Goal: Contribute content

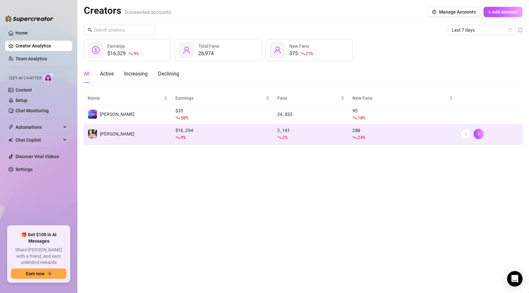
click at [215, 134] on div "9 %" at bounding box center [222, 137] width 94 height 7
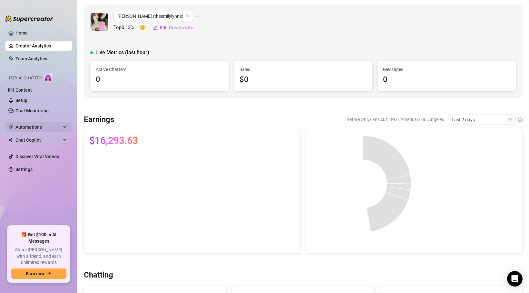
click at [44, 127] on span "Automations" at bounding box center [38, 127] width 46 height 10
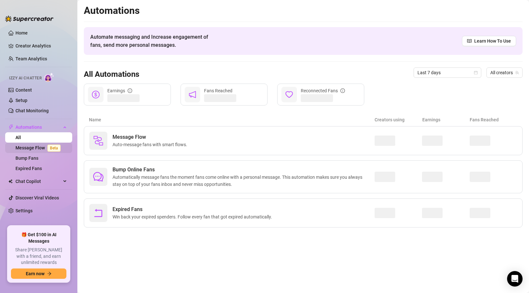
click at [40, 149] on link "Message Flow Beta" at bounding box center [39, 147] width 48 height 5
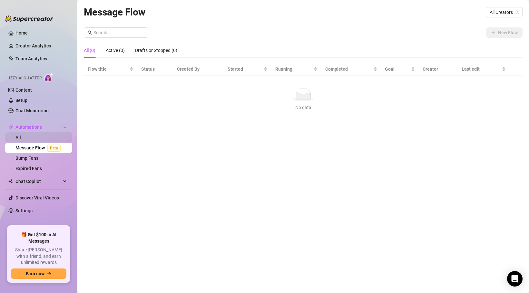
click at [21, 135] on link "All" at bounding box center [17, 137] width 5 height 5
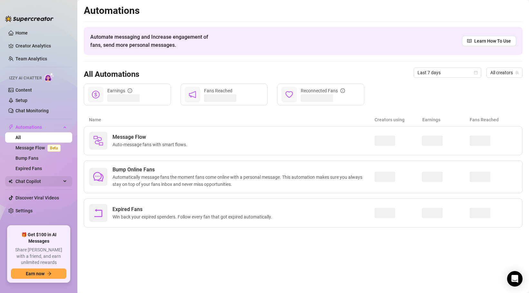
click at [44, 184] on span "Chat Copilot" at bounding box center [38, 181] width 46 height 10
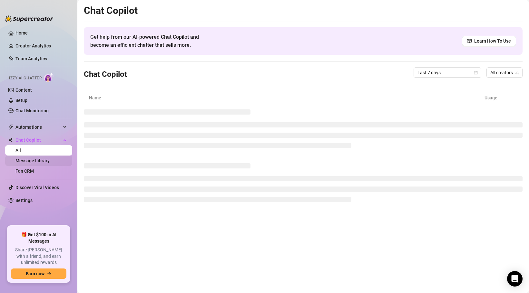
click at [50, 162] on link "Message Library" at bounding box center [32, 160] width 34 height 5
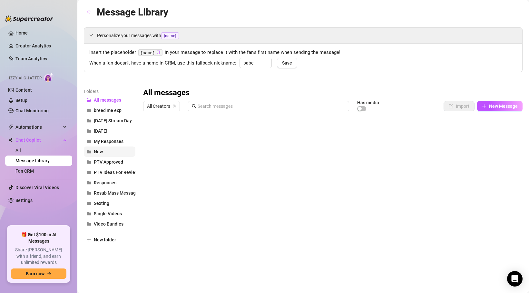
click at [97, 153] on span "New" at bounding box center [98, 151] width 9 height 5
click at [315, 210] on div at bounding box center [332, 186] width 379 height 144
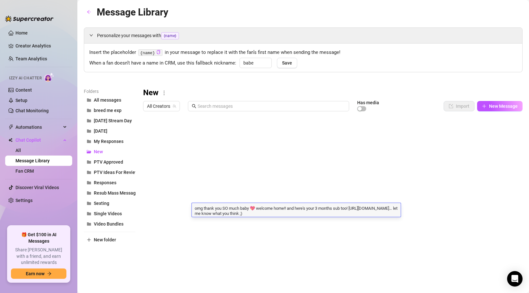
click at [251, 213] on textarea "omg thank you SO much baby 💖 welcome home!! and here's your 3 months sub too! […" at bounding box center [296, 210] width 209 height 11
drag, startPoint x: 253, startPoint y: 213, endPoint x: 192, endPoint y: 215, distance: 60.6
click at [192, 215] on textarea "omg thank you SO much baby 💖 welcome home!! and here's your 3 months sub too! […" at bounding box center [296, 210] width 209 height 11
type textarea "omg thank you SO much baby 💖 welcome home!! and here's your 3 months sub too! […"
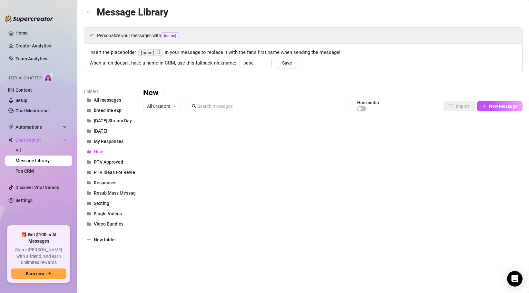
click at [325, 71] on div "Insert the placeholder {name} in your message to replace it with the fan’s firs…" at bounding box center [303, 58] width 438 height 28
